Goal: Book appointment/travel/reservation

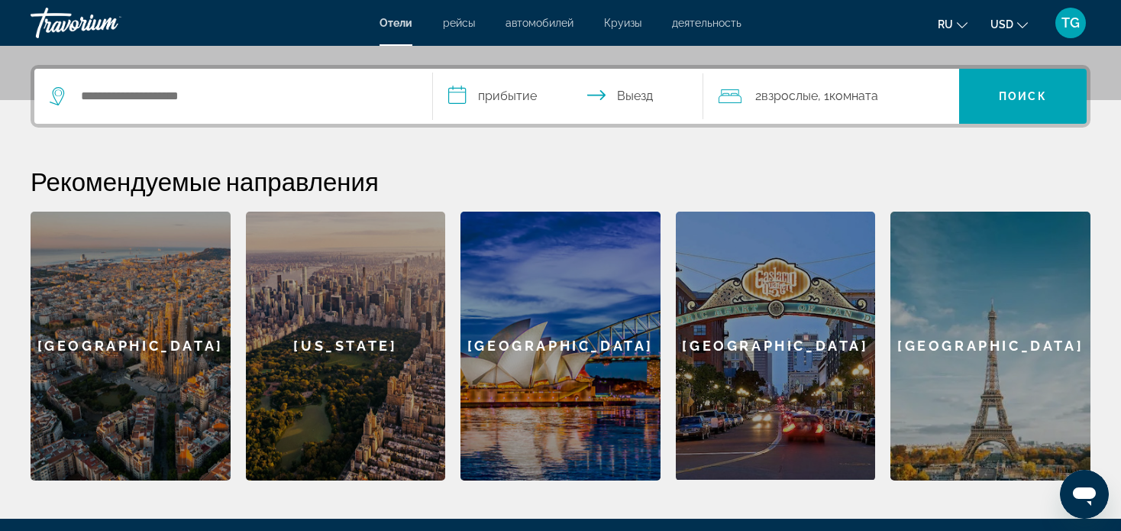
scroll to position [349, 0]
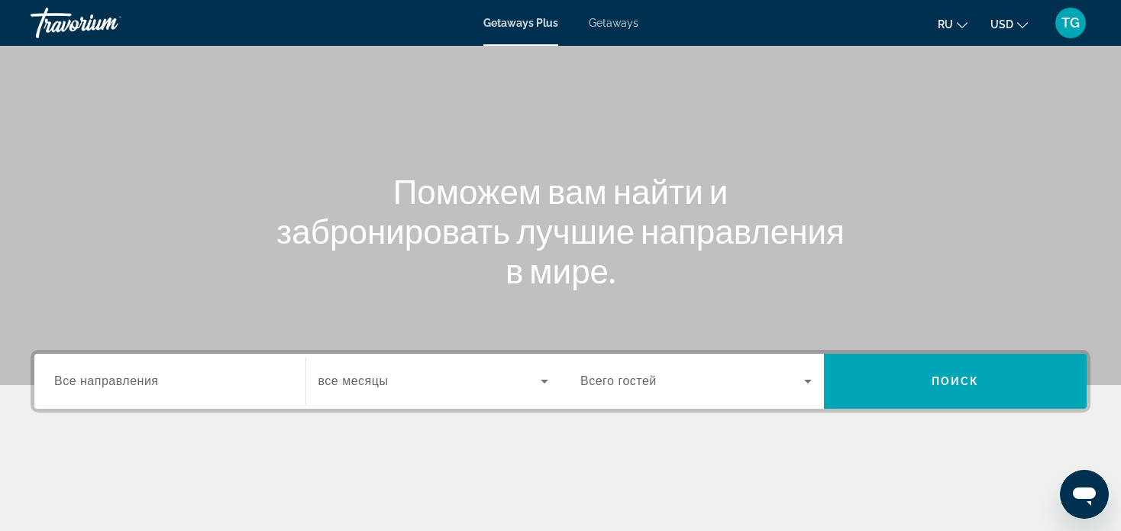
scroll to position [72, 0]
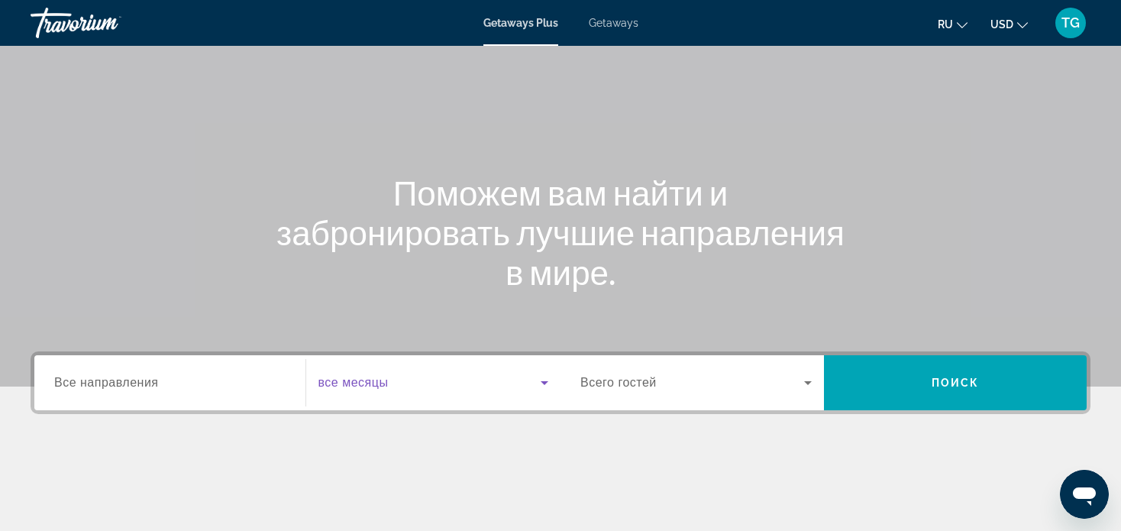
click at [543, 381] on icon "Search widget" at bounding box center [545, 383] width 8 height 4
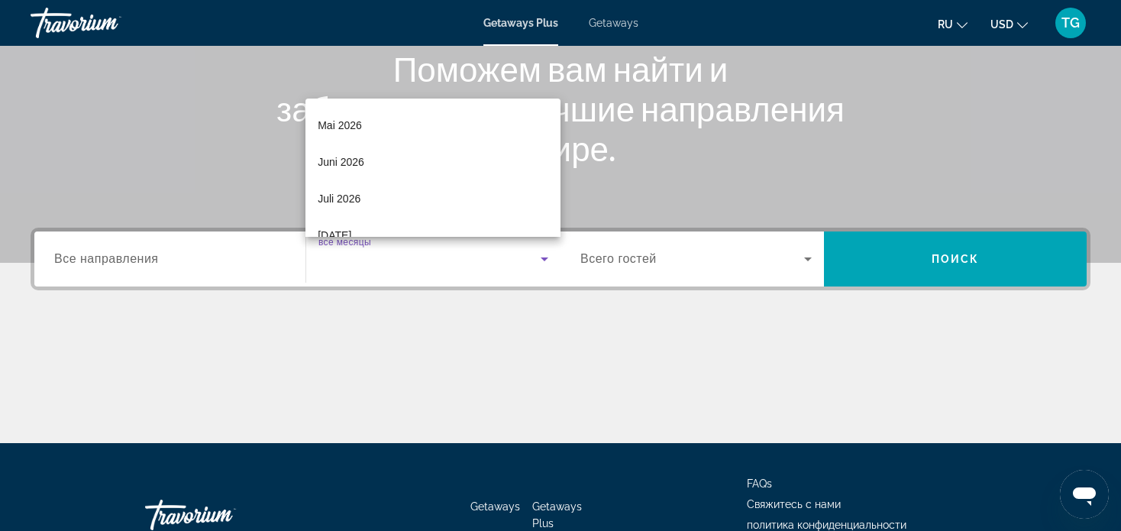
scroll to position [306, 0]
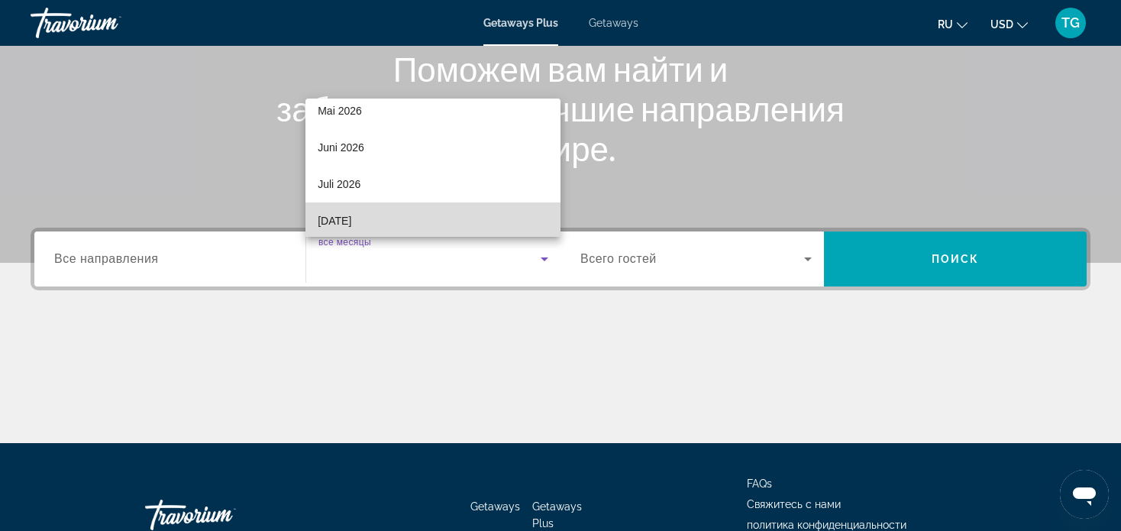
click at [464, 223] on mat-option "[DATE]" at bounding box center [433, 220] width 255 height 37
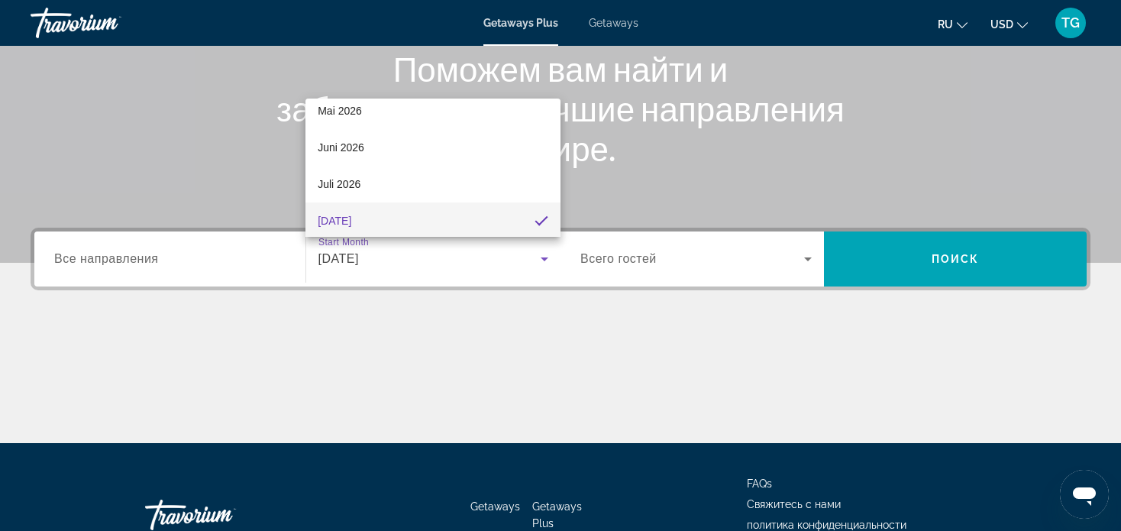
scroll to position [308, 0]
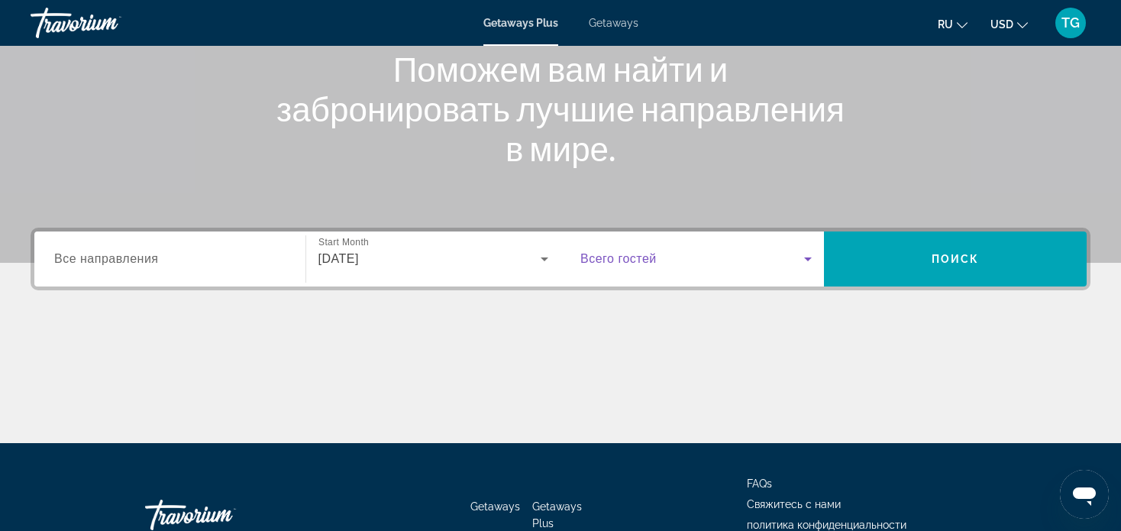
click at [807, 260] on icon "Search widget" at bounding box center [808, 259] width 18 height 18
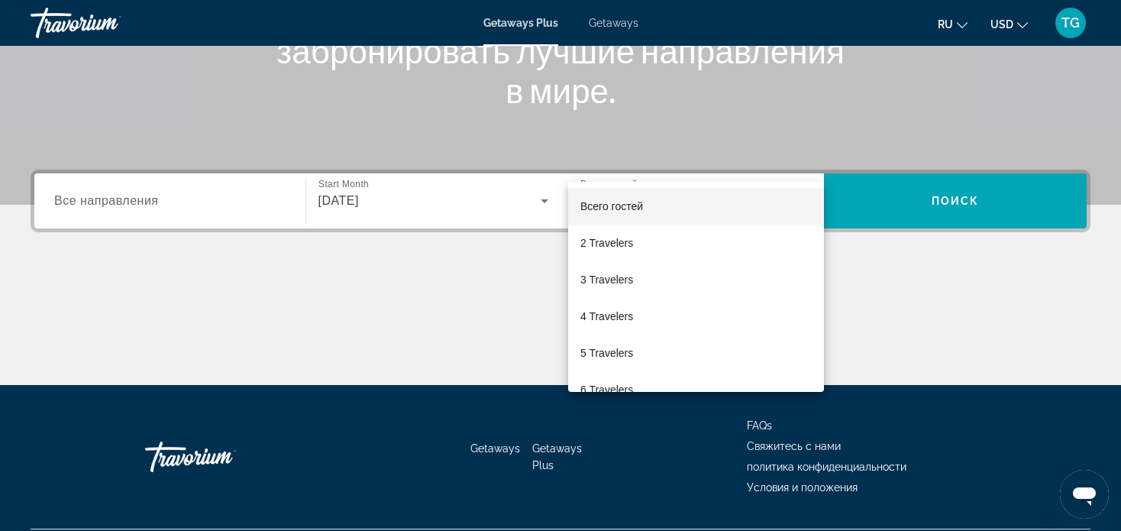
scroll to position [294, 0]
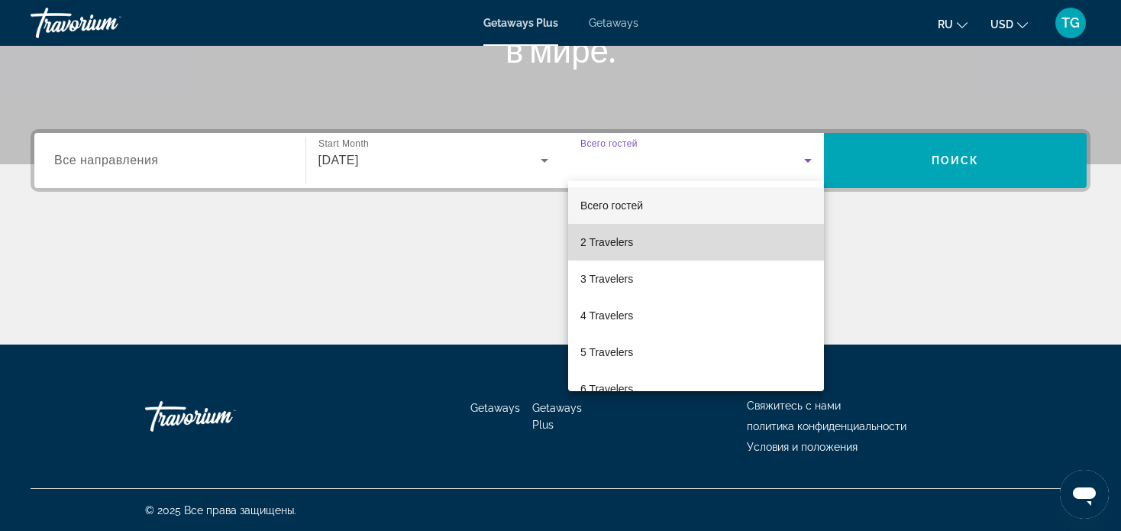
click at [784, 238] on mat-option "2 Travelers" at bounding box center [696, 242] width 256 height 37
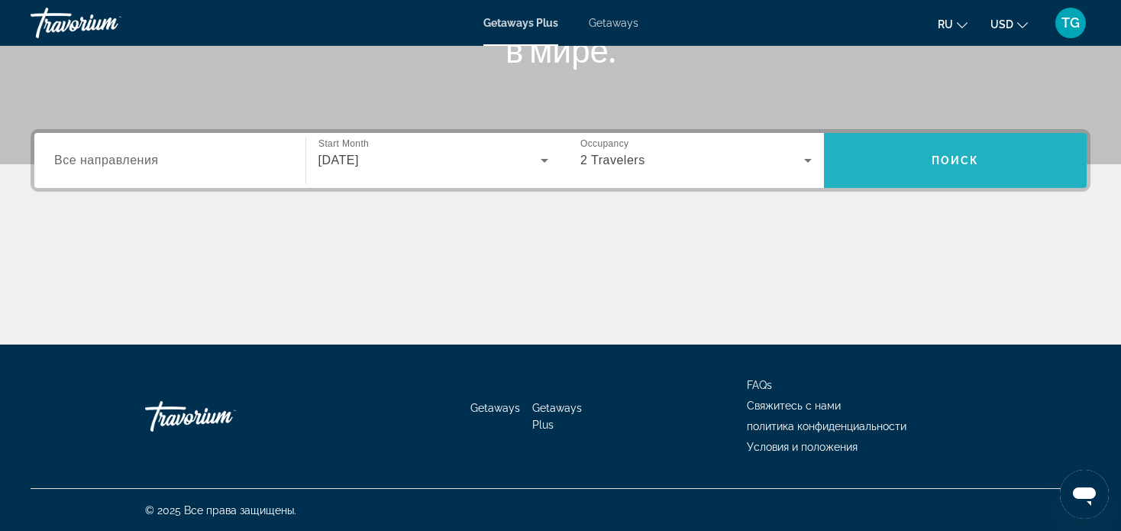
click at [955, 165] on span "Поиск" at bounding box center [956, 160] width 48 height 12
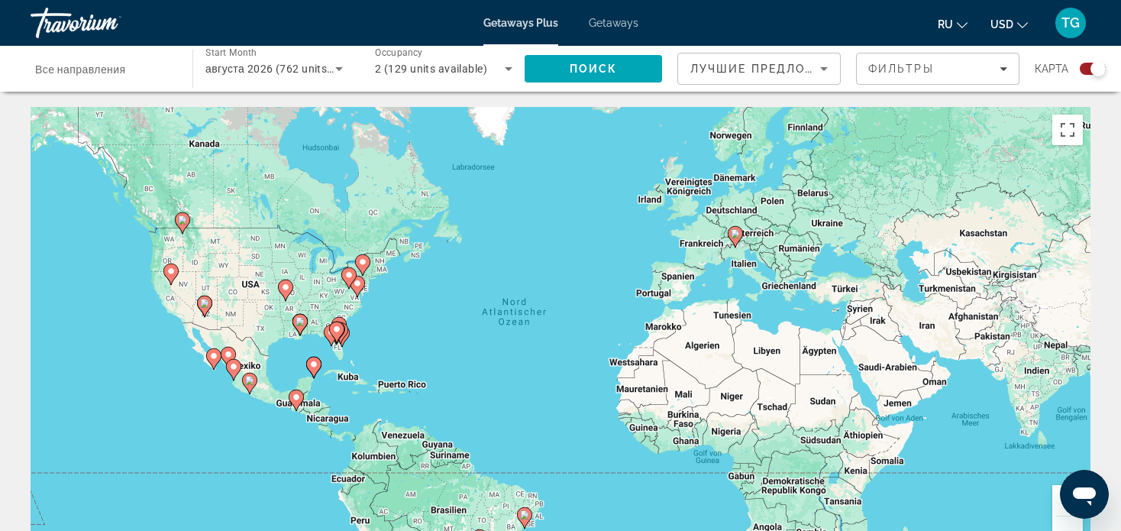
click at [788, 292] on div "Um den Modus zum Ziehen mit der Tastatur zu aktivieren, drückst du Alt + Eingab…" at bounding box center [561, 336] width 1060 height 458
click at [1021, 22] on icon "Change currency" at bounding box center [1022, 25] width 11 height 11
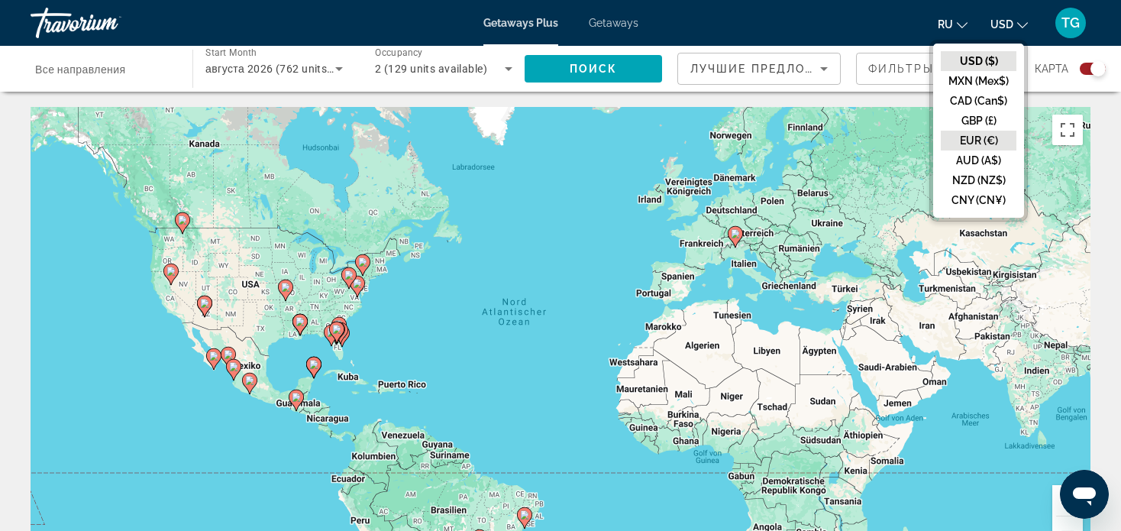
click at [987, 137] on button "EUR (€)" at bounding box center [979, 141] width 76 height 20
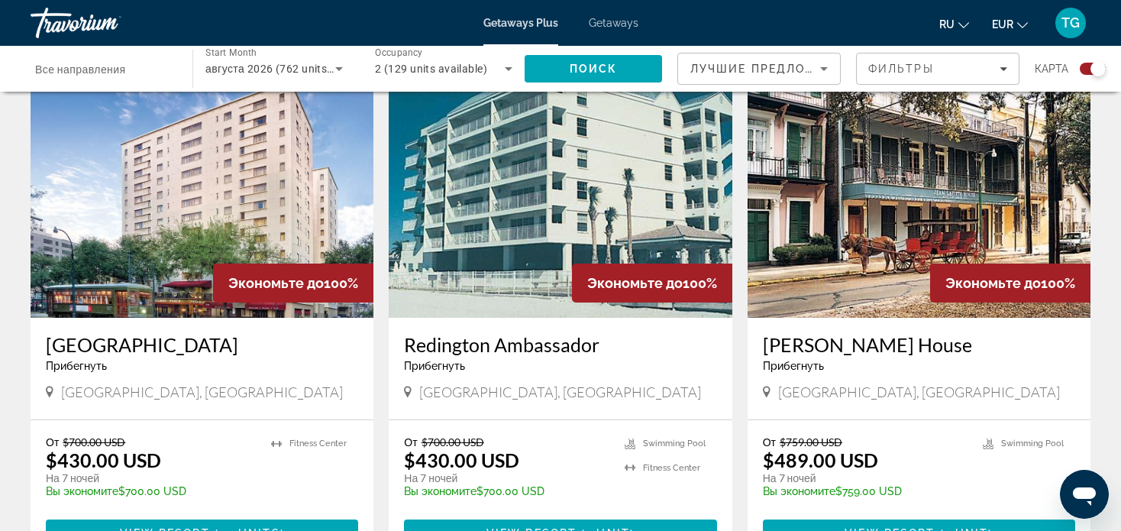
scroll to position [549, 0]
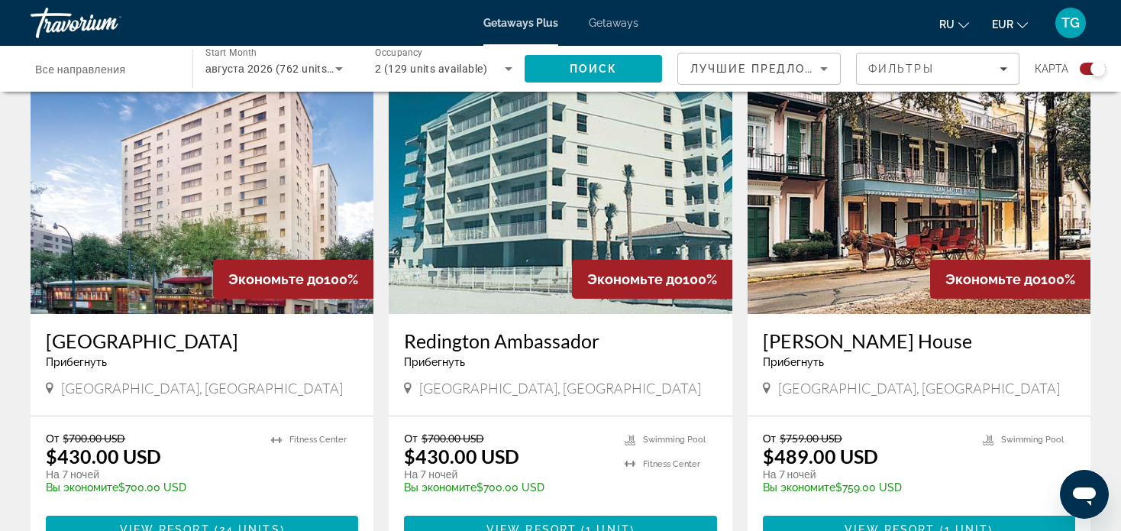
click at [952, 20] on span "ru" at bounding box center [947, 24] width 15 height 12
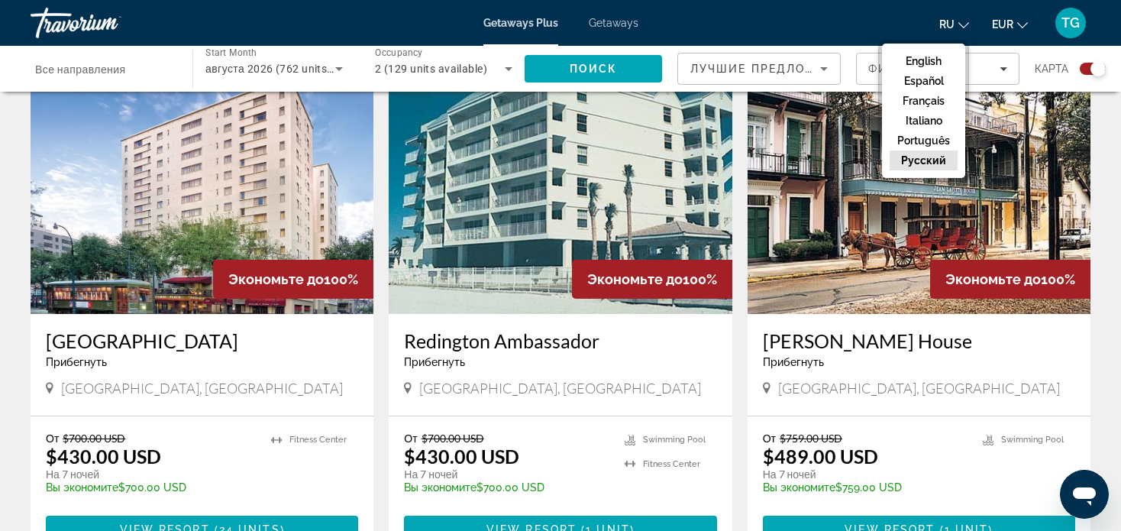
click at [957, 157] on button "русский" at bounding box center [924, 160] width 68 height 20
